Goal: Transaction & Acquisition: Book appointment/travel/reservation

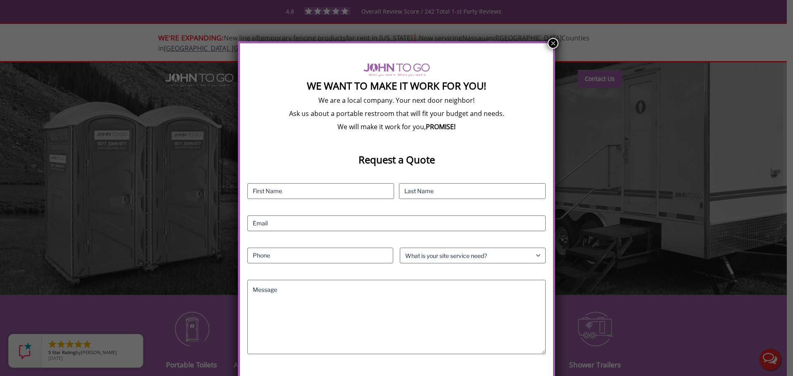
click at [548, 43] on button "×" at bounding box center [553, 43] width 11 height 11
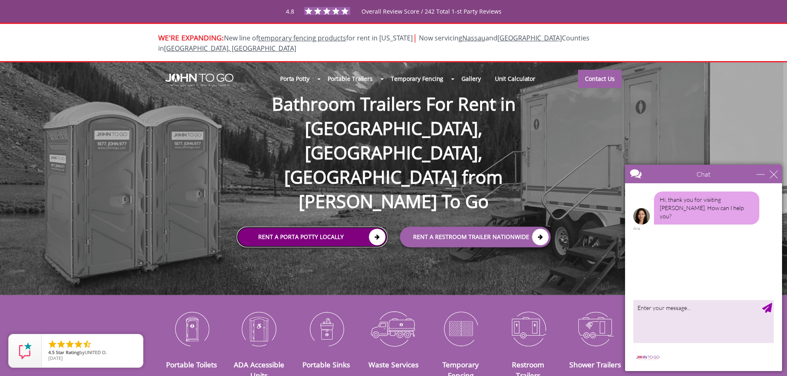
click at [339, 227] on link "Rent a Porta Potty Locally" at bounding box center [312, 237] width 151 height 21
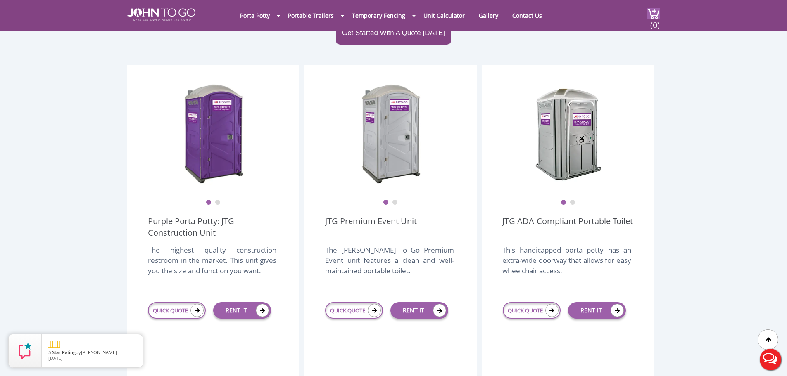
scroll to position [206, 0]
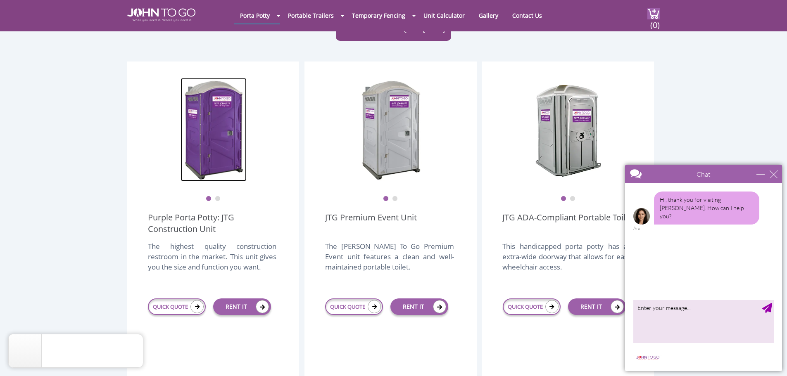
click at [215, 121] on img at bounding box center [213, 129] width 66 height 103
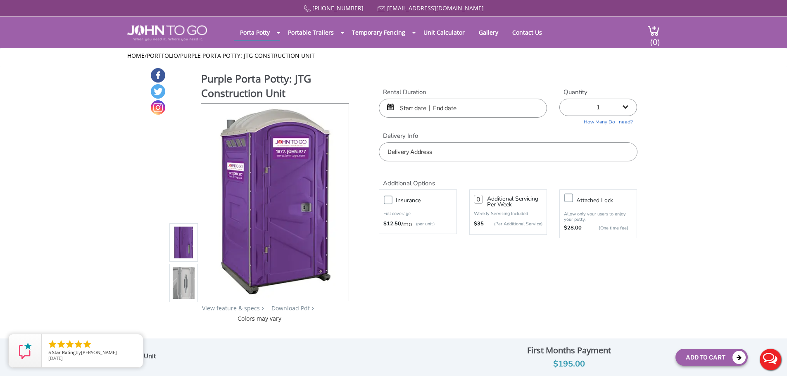
click at [460, 111] on input "text" at bounding box center [463, 108] width 168 height 19
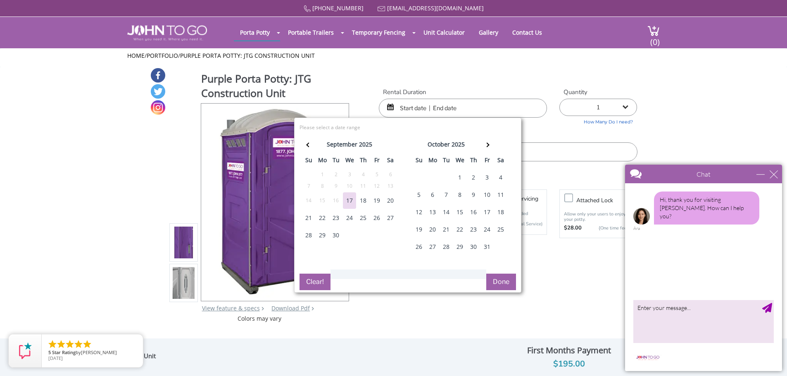
click at [361, 217] on div "25" at bounding box center [362, 218] width 13 height 17
click at [463, 173] on div "1" at bounding box center [459, 177] width 13 height 17
type input "09/25/2025 to 10/01/2025"
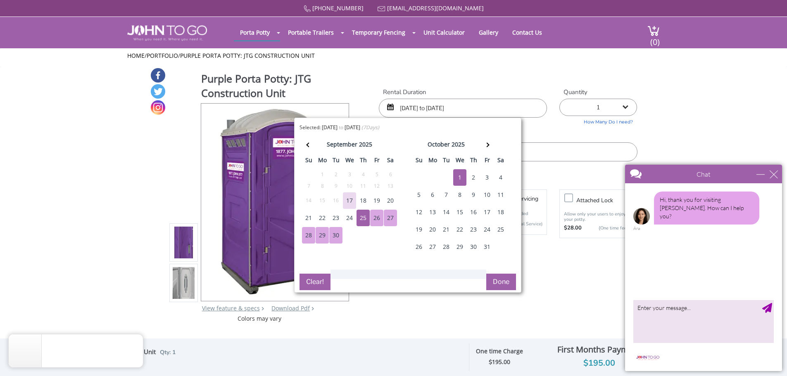
click at [502, 281] on button "Done" at bounding box center [501, 282] width 30 height 17
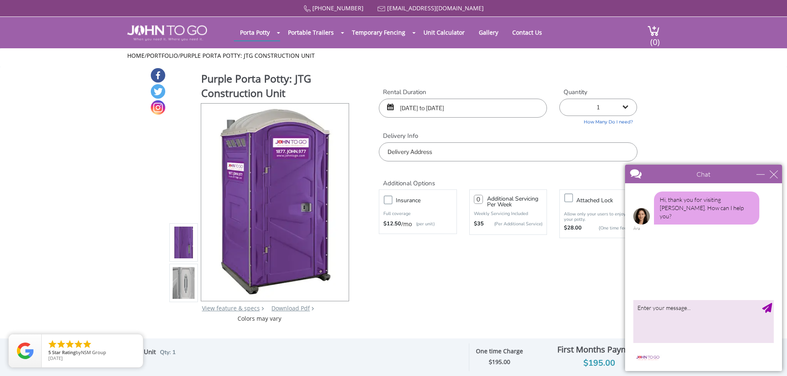
click at [425, 157] on input "text" at bounding box center [508, 151] width 258 height 19
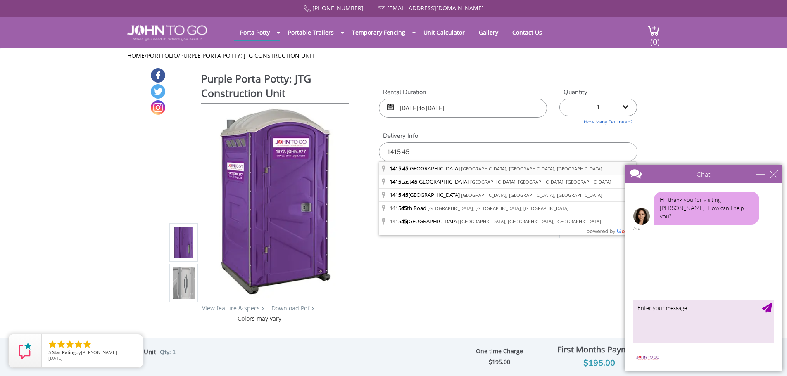
type input "1415 45th Street, Brooklyn, NY, USA"
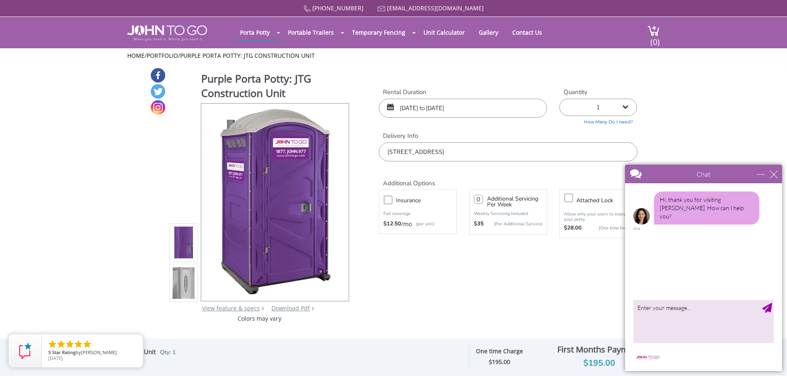
click at [608, 106] on select "1 2 (5% discount) 3 (8% discount) 4 (10% discount) 5 (12% discount) 6 (12% disc…" at bounding box center [598, 107] width 78 height 17
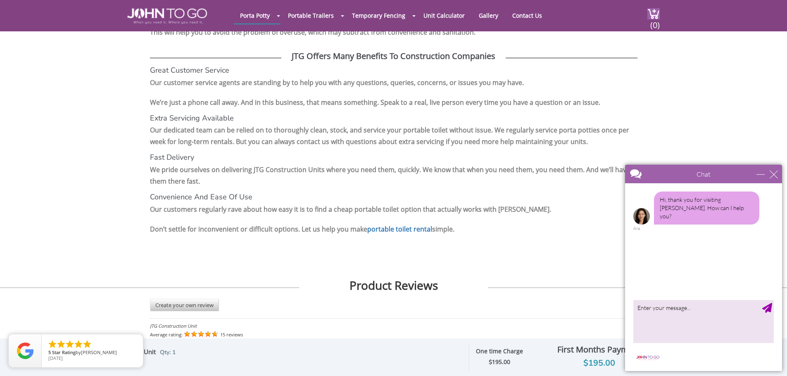
scroll to position [1280, 0]
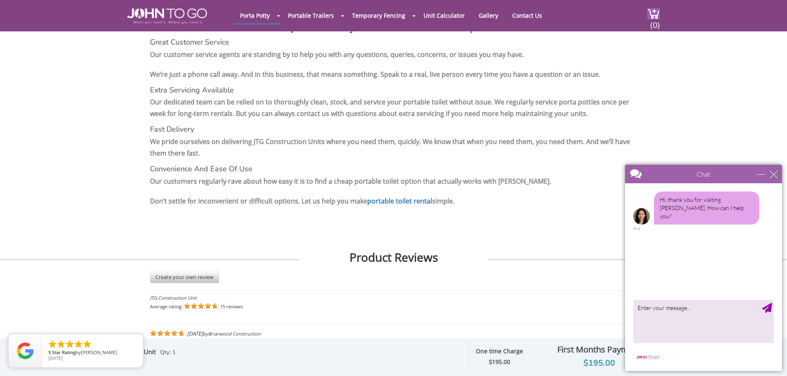
click at [771, 176] on div "close" at bounding box center [773, 174] width 8 height 8
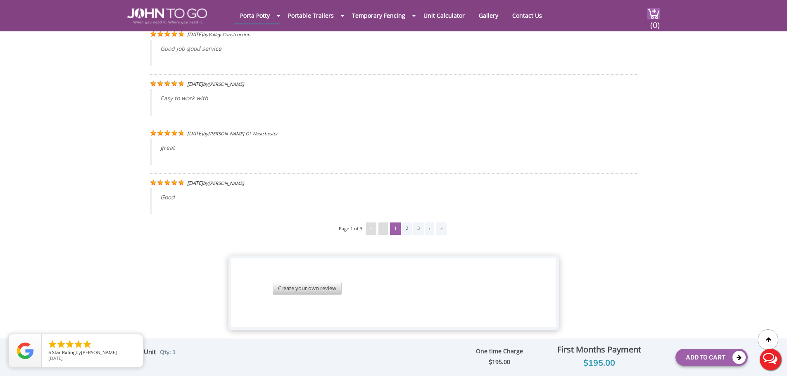
scroll to position [1632, 0]
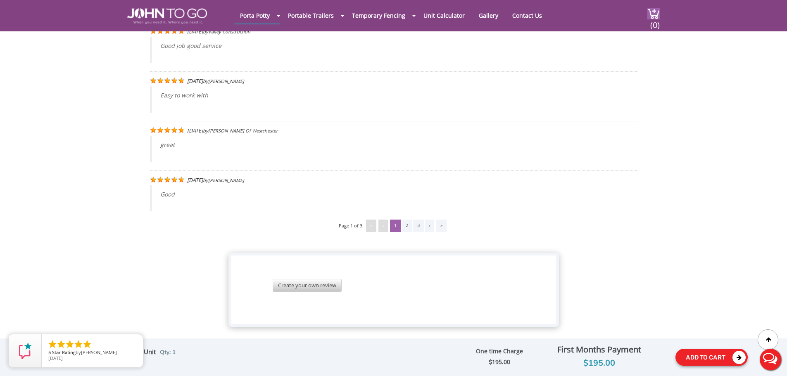
click at [704, 354] on button "Add To Cart" at bounding box center [711, 357] width 72 height 17
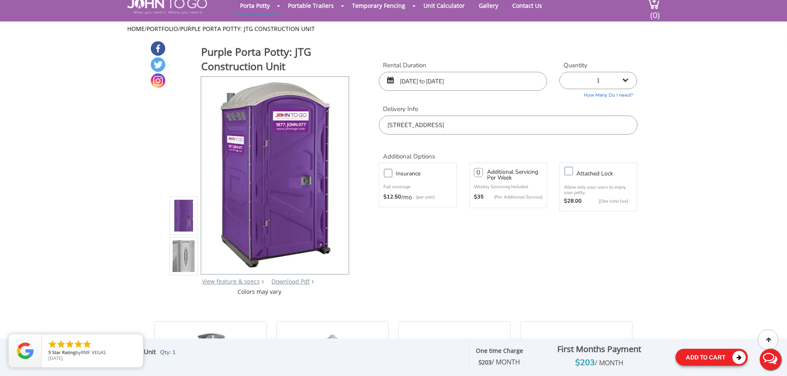
scroll to position [0, 0]
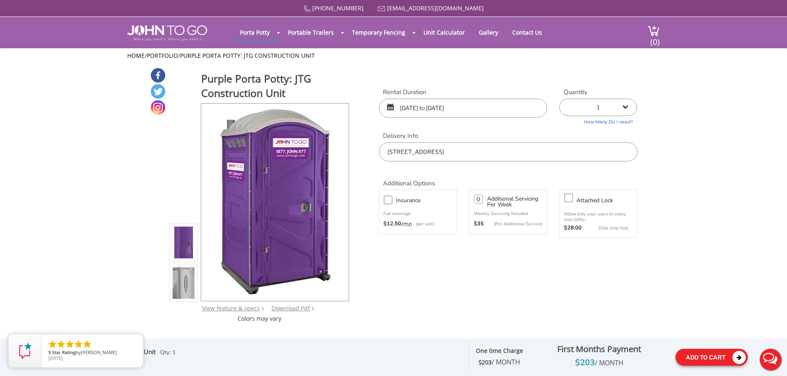
click at [675, 349] on button "Add To Cart" at bounding box center [711, 357] width 72 height 17
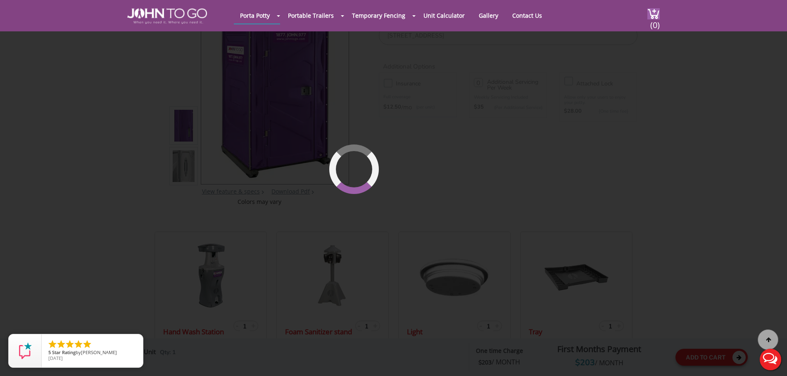
scroll to position [88, 0]
